Goal: Entertainment & Leisure: Consume media (video, audio)

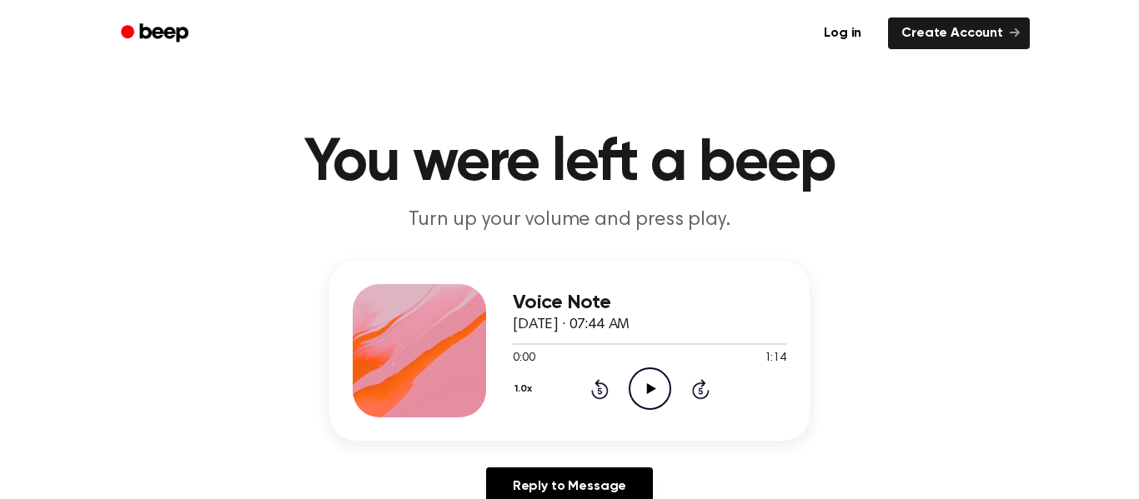
click at [658, 396] on icon "Play Audio" at bounding box center [649, 389] width 43 height 43
click at [641, 391] on icon "Pause Audio" at bounding box center [649, 389] width 43 height 43
click at [641, 391] on icon "Play Audio" at bounding box center [649, 389] width 43 height 43
click at [639, 403] on icon "Play Audio" at bounding box center [649, 389] width 43 height 43
